Goal: Navigation & Orientation: Find specific page/section

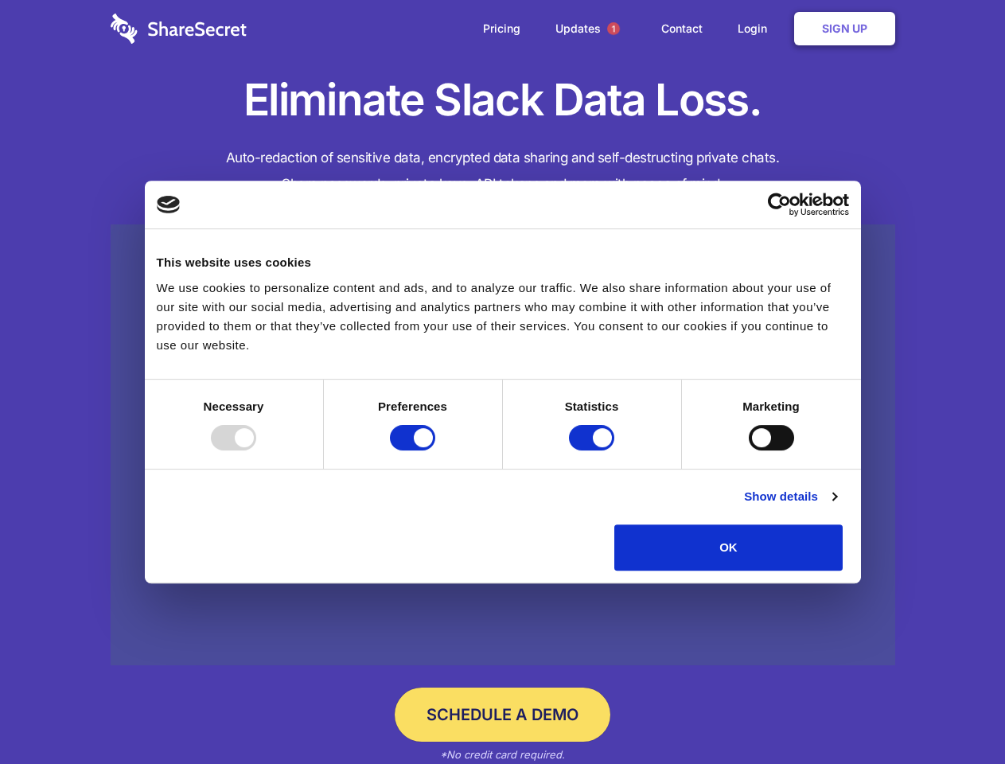
click at [256, 451] on div at bounding box center [233, 437] width 45 height 25
click at [435, 451] on input "Preferences" at bounding box center [412, 437] width 45 height 25
checkbox input "false"
click at [594, 451] on input "Statistics" at bounding box center [591, 437] width 45 height 25
checkbox input "false"
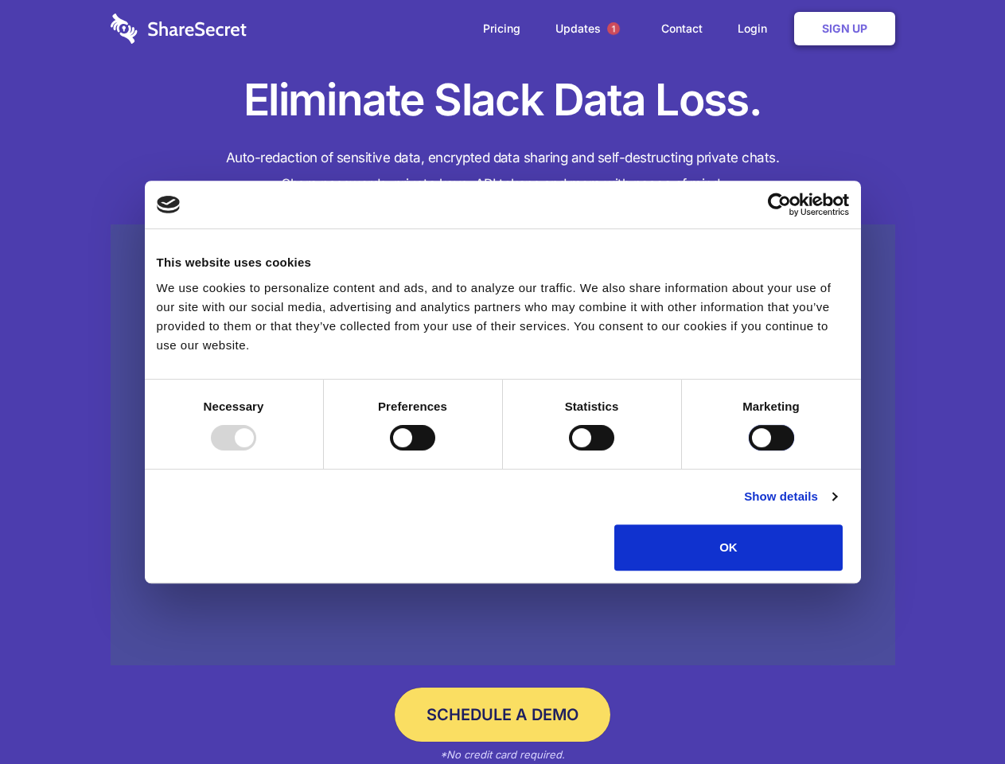
click at [749, 451] on input "Marketing" at bounding box center [771, 437] width 45 height 25
checkbox input "true"
click at [837, 506] on link "Show details" at bounding box center [790, 496] width 92 height 19
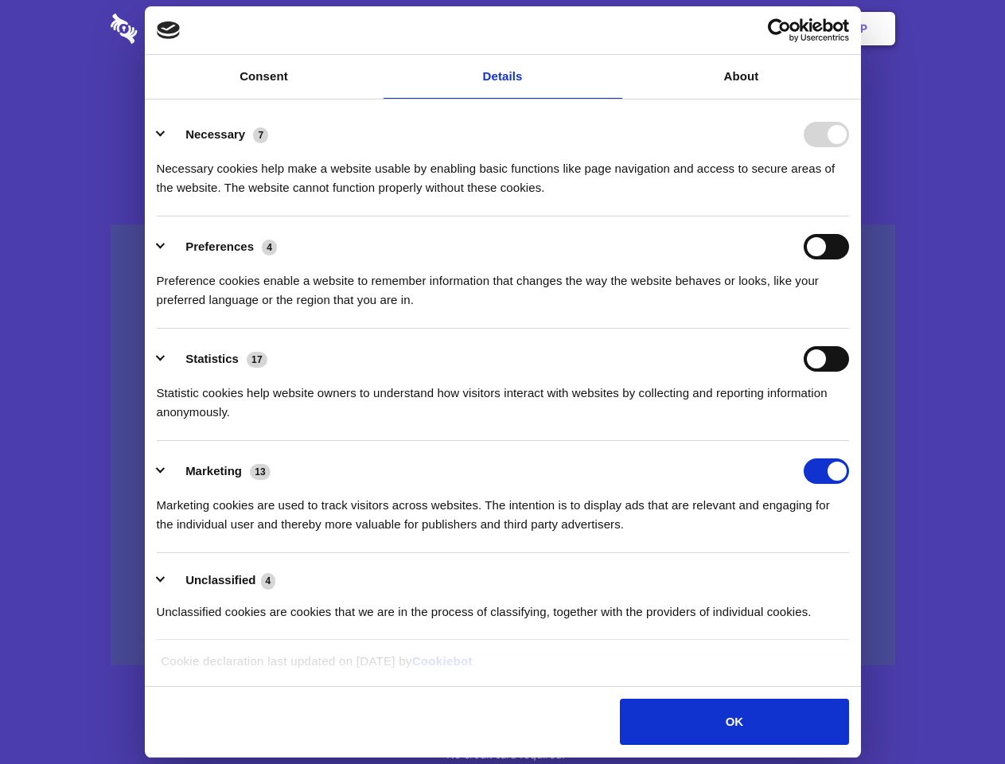
click at [849, 216] on li "Necessary 7 Necessary cookies help make a website usable by enabling basic func…" at bounding box center [503, 160] width 692 height 112
click at [613, 29] on span "1" at bounding box center [613, 28] width 13 height 13
